Goal: Task Accomplishment & Management: Complete application form

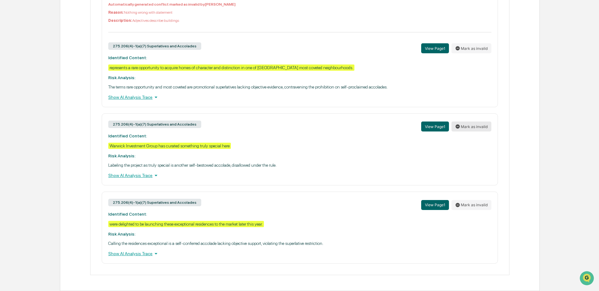
click at [471, 124] on button "Mark as invalid" at bounding box center [472, 127] width 40 height 10
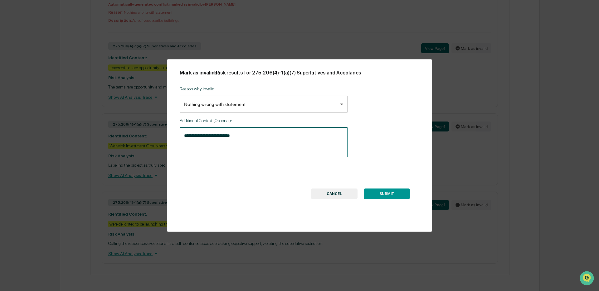
drag, startPoint x: 246, startPoint y: 137, endPoint x: 151, endPoint y: 137, distance: 94.9
click at [151, 137] on div "**********" at bounding box center [299, 145] width 599 height 291
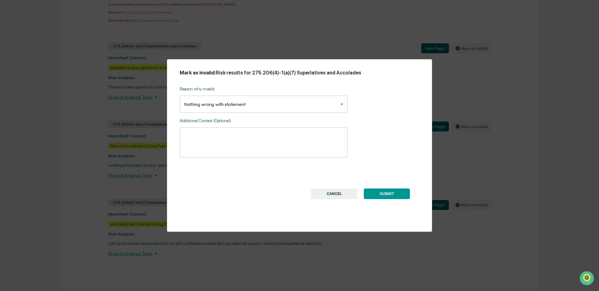
click at [386, 194] on button "SUBMIT" at bounding box center [387, 194] width 46 height 11
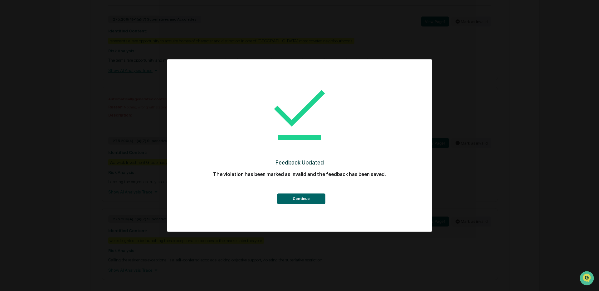
click at [316, 195] on button "Continue" at bounding box center [301, 199] width 48 height 11
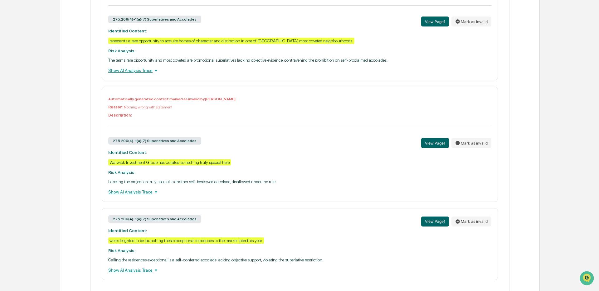
scroll to position [609, 0]
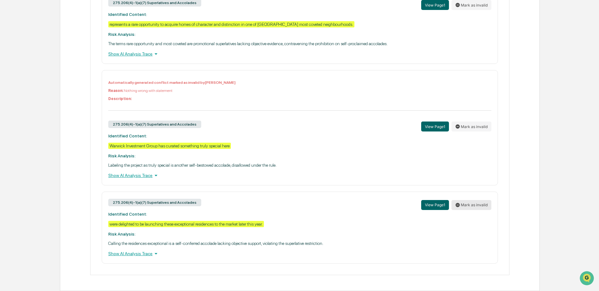
click at [468, 205] on button "Mark as invalid" at bounding box center [472, 205] width 40 height 10
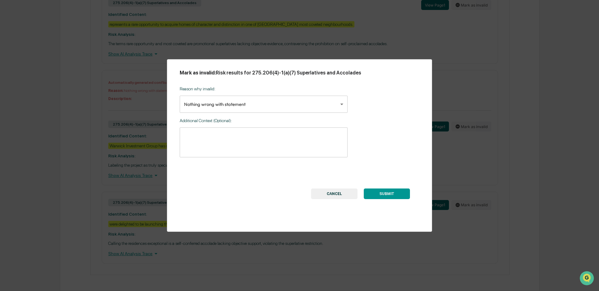
click at [395, 198] on button "SUBMIT" at bounding box center [387, 194] width 46 height 11
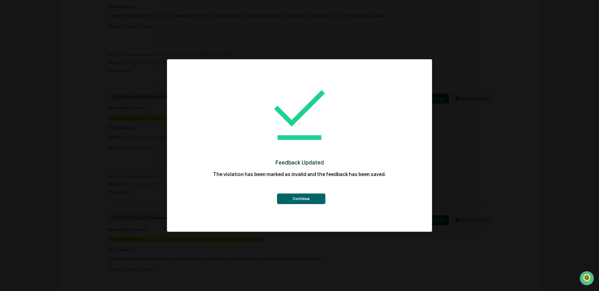
click at [300, 198] on button "Continue" at bounding box center [301, 199] width 48 height 11
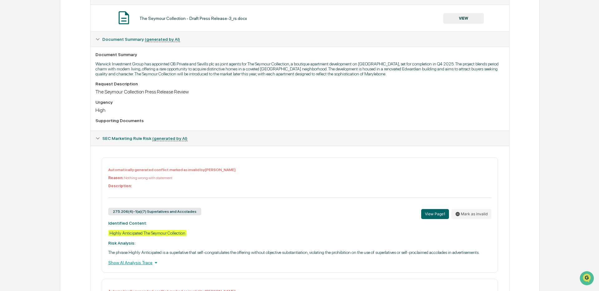
scroll to position [0, 0]
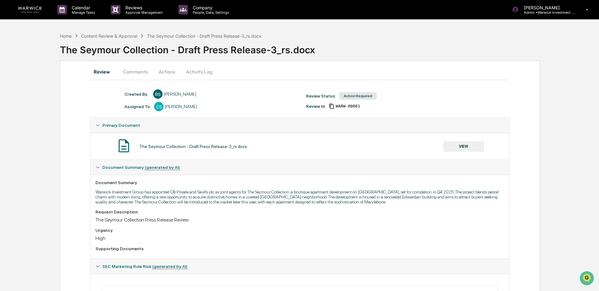
click at [171, 72] on button "Actions" at bounding box center [167, 71] width 28 height 15
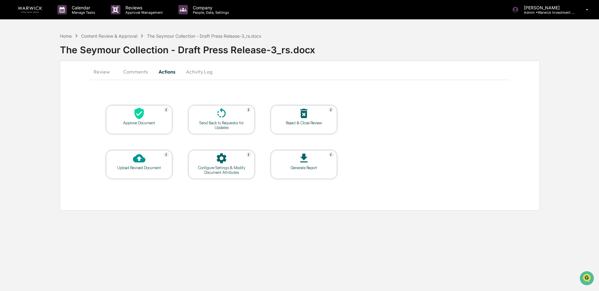
click at [133, 120] on div at bounding box center [139, 113] width 62 height 13
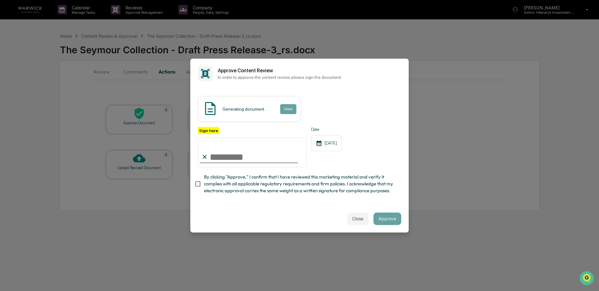
click at [234, 159] on input "Sign here" at bounding box center [252, 153] width 109 height 30
type input "**********"
click at [389, 216] on button "Approve" at bounding box center [388, 219] width 28 height 12
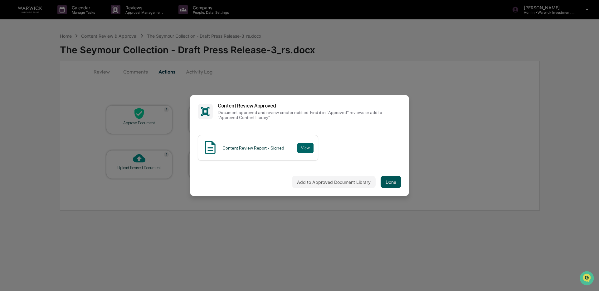
click at [392, 183] on button "Done" at bounding box center [391, 182] width 21 height 12
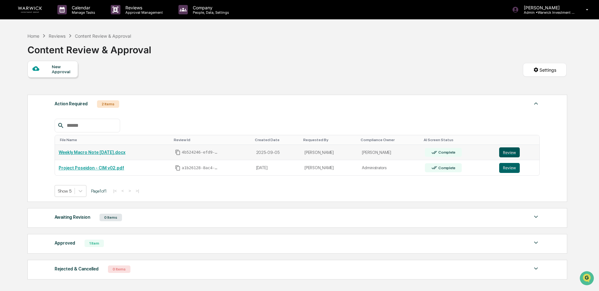
click at [510, 154] on button "Review" at bounding box center [509, 153] width 21 height 10
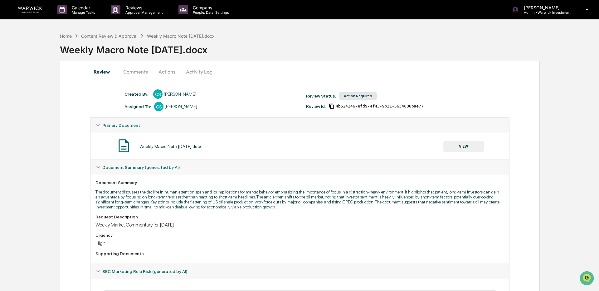
click at [18, 13] on link at bounding box center [33, 9] width 37 height 19
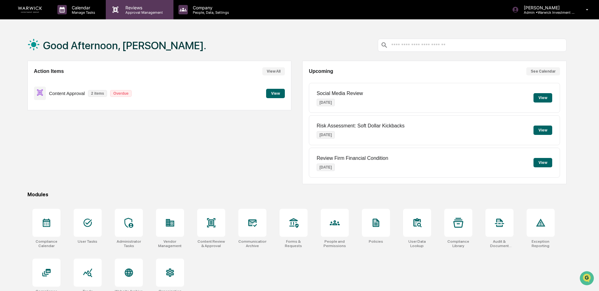
click at [140, 10] on p "Approval Management" at bounding box center [143, 12] width 46 height 4
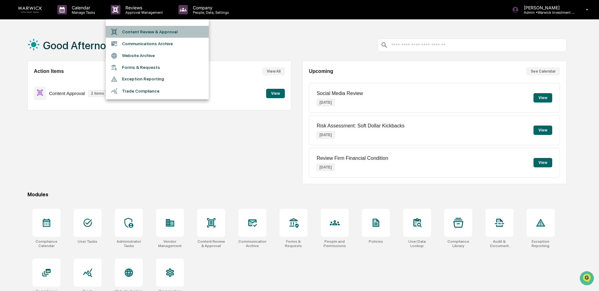
click at [153, 31] on li "Content Review & Approval" at bounding box center [157, 32] width 103 height 12
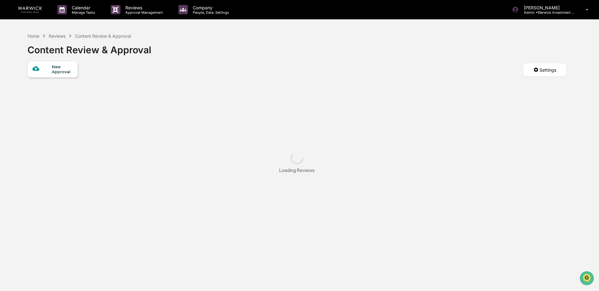
click at [64, 70] on div "New Approval" at bounding box center [62, 69] width 21 height 10
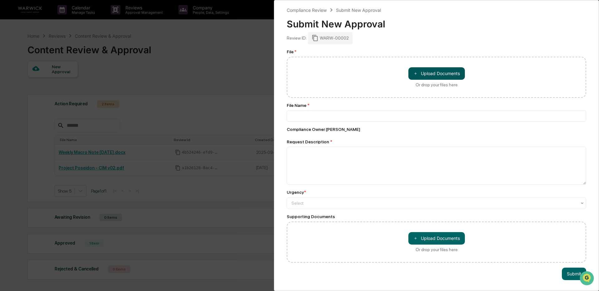
click at [436, 71] on button "＋ Upload Documents" at bounding box center [436, 73] width 56 height 12
type input "**********"
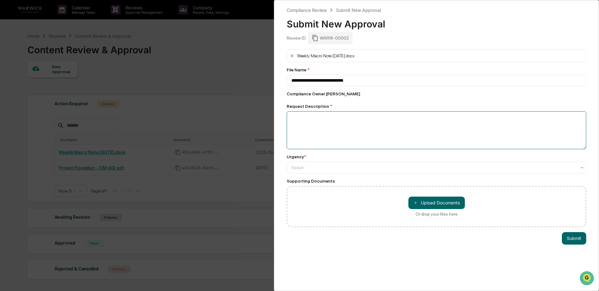
click at [357, 127] on textarea at bounding box center [437, 130] width 300 height 38
type textarea "**********"
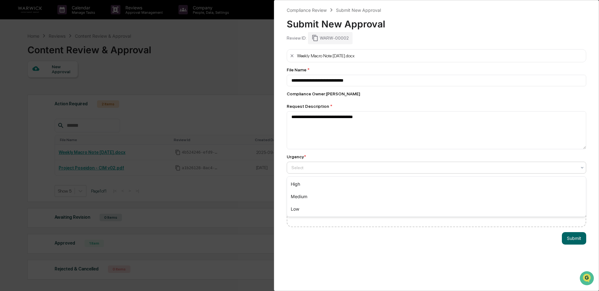
click at [340, 168] on div at bounding box center [433, 168] width 285 height 6
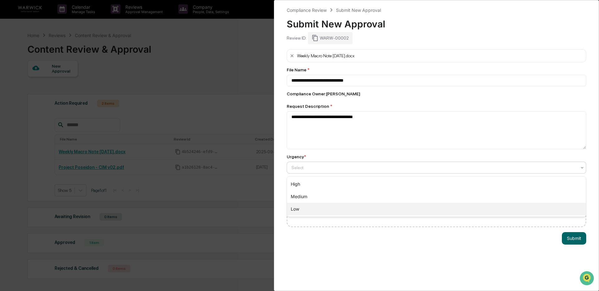
click at [325, 205] on div "Low" at bounding box center [436, 209] width 299 height 12
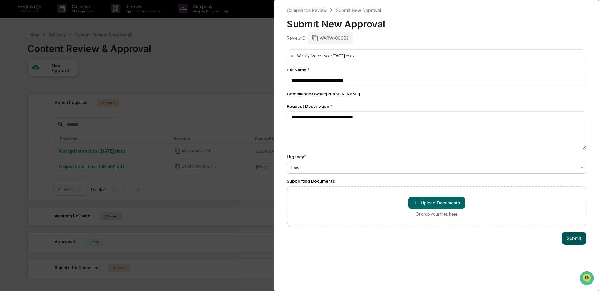
click at [577, 244] on button "Submit" at bounding box center [574, 238] width 24 height 12
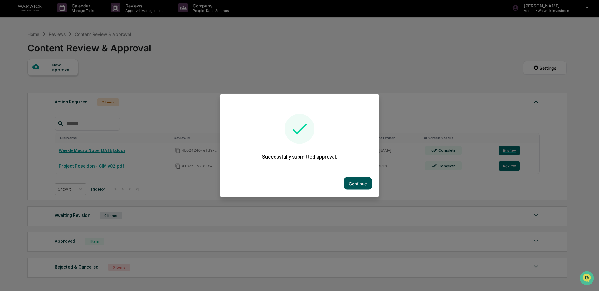
click at [362, 184] on button "Continue" at bounding box center [358, 184] width 28 height 12
